Goal: Navigation & Orientation: Understand site structure

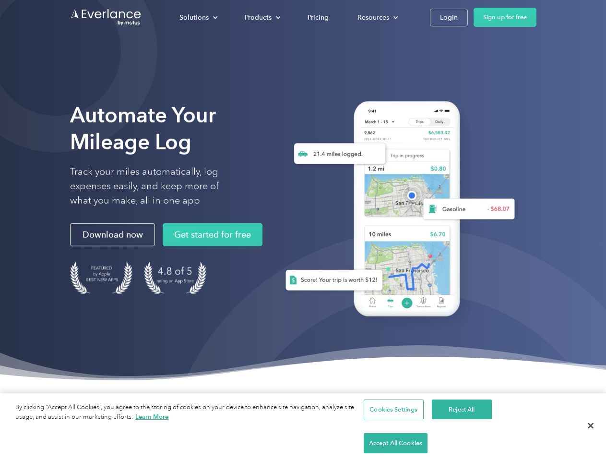
click at [198, 17] on div "Solutions" at bounding box center [193, 18] width 29 height 12
click at [261, 17] on div "Products" at bounding box center [258, 18] width 27 height 12
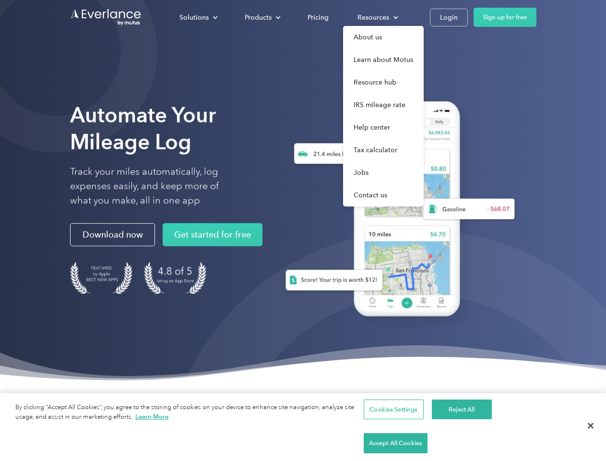
click at [377, 17] on div "Resources" at bounding box center [373, 18] width 32 height 12
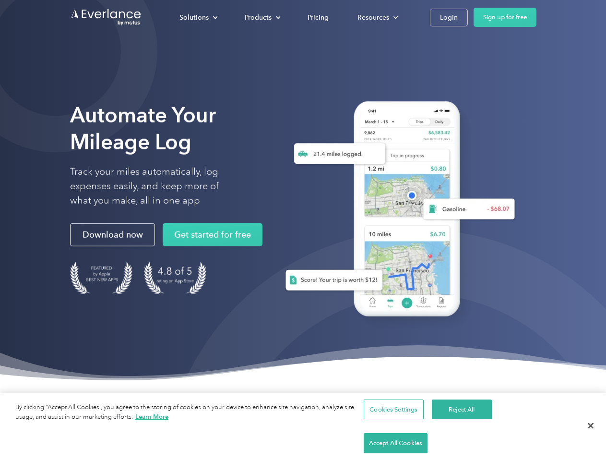
click at [392, 419] on button "Cookies Settings" at bounding box center [394, 409] width 60 height 20
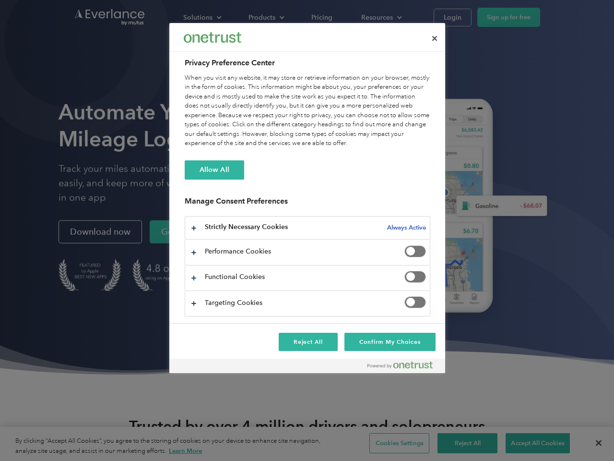
click at [460, 443] on div at bounding box center [307, 230] width 614 height 461
click at [531, 443] on div at bounding box center [307, 230] width 614 height 461
click at [590, 443] on div at bounding box center [307, 230] width 614 height 461
